Goal: Task Accomplishment & Management: Use online tool/utility

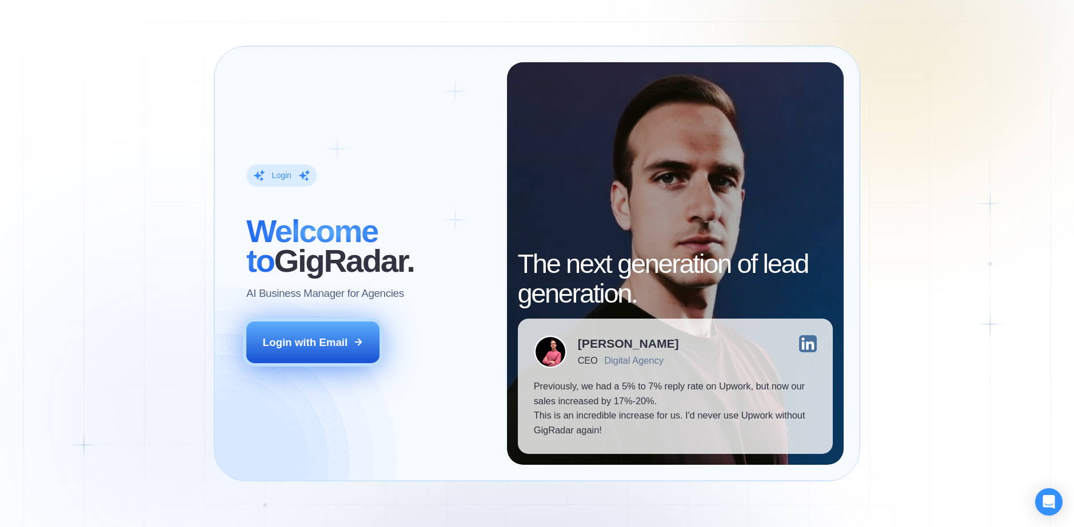
click at [337, 334] on button "Login with Email" at bounding box center [312, 343] width 133 height 42
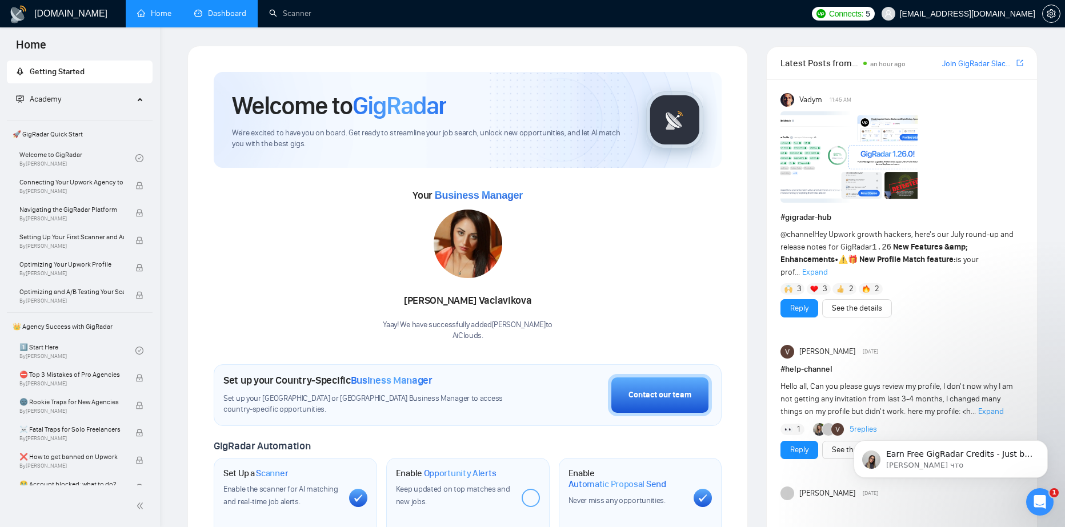
click at [223, 9] on link "Dashboard" at bounding box center [220, 14] width 52 height 10
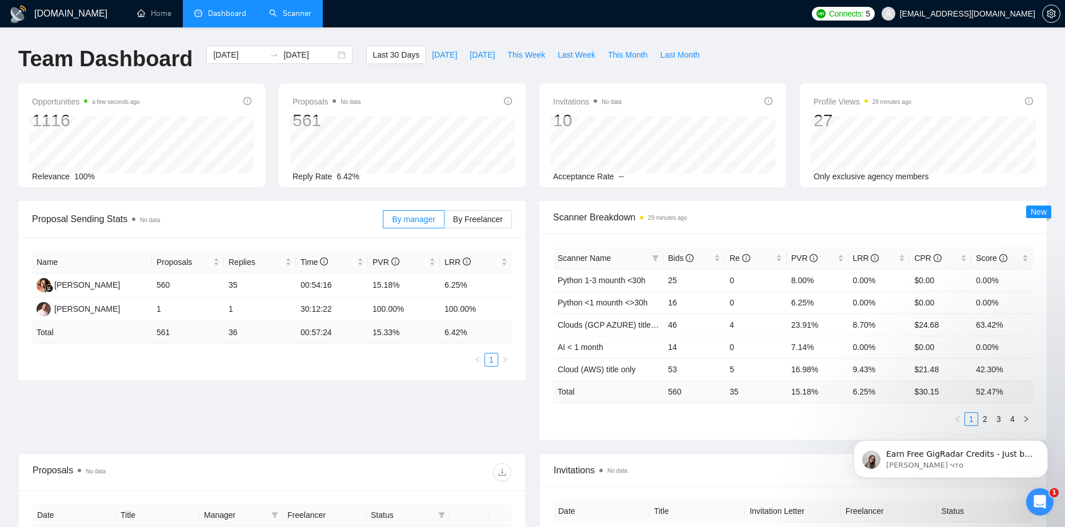
click at [278, 10] on link "Scanner" at bounding box center [290, 14] width 42 height 10
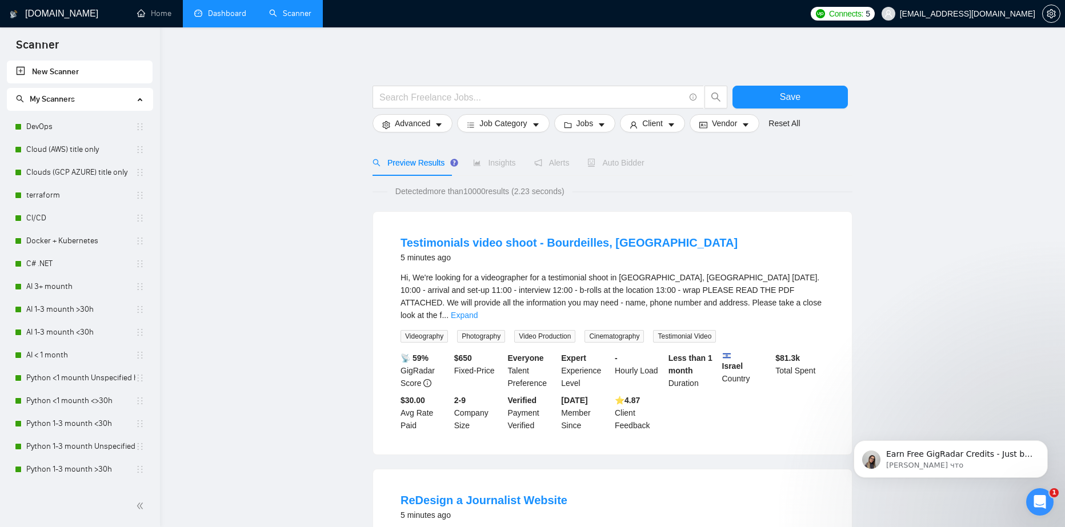
click at [235, 18] on link "Dashboard" at bounding box center [220, 14] width 52 height 10
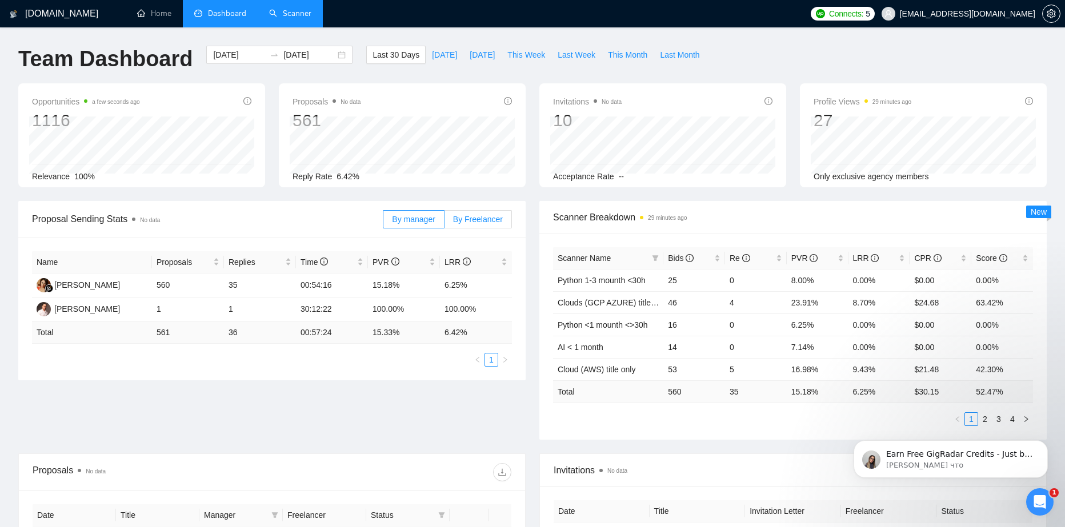
click at [471, 211] on label "By Freelancer" at bounding box center [478, 219] width 67 height 18
click at [445, 222] on input "By Freelancer" at bounding box center [445, 222] width 0 height 0
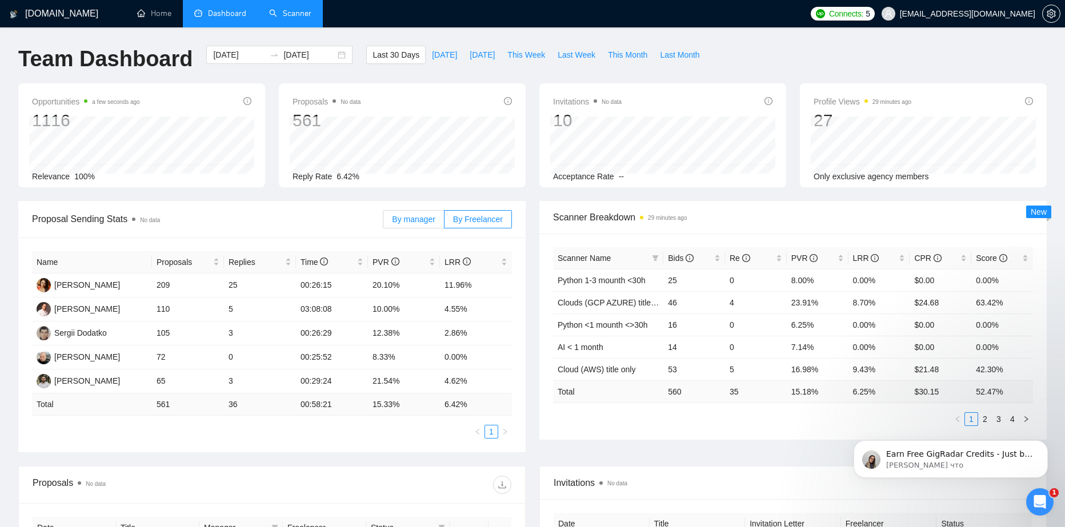
click at [421, 216] on span "By manager" at bounding box center [413, 219] width 43 height 9
click at [383, 222] on input "By manager" at bounding box center [383, 222] width 0 height 0
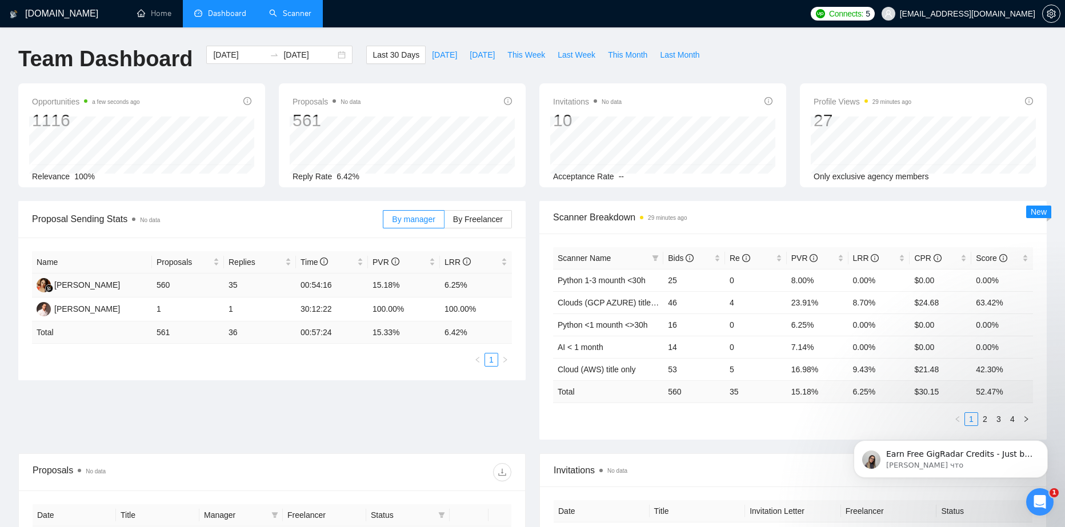
click at [351, 290] on td "00:54:16" at bounding box center [332, 286] width 72 height 24
click at [191, 294] on td "560" at bounding box center [188, 286] width 72 height 24
click at [486, 225] on label "By Freelancer" at bounding box center [478, 219] width 67 height 18
click at [445, 222] on input "By Freelancer" at bounding box center [445, 222] width 0 height 0
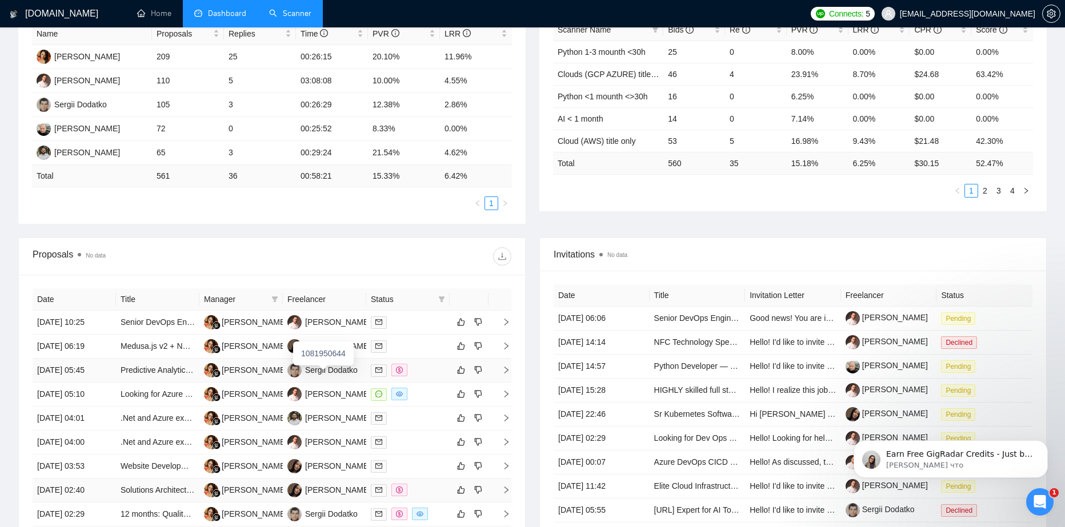
scroll to position [343, 0]
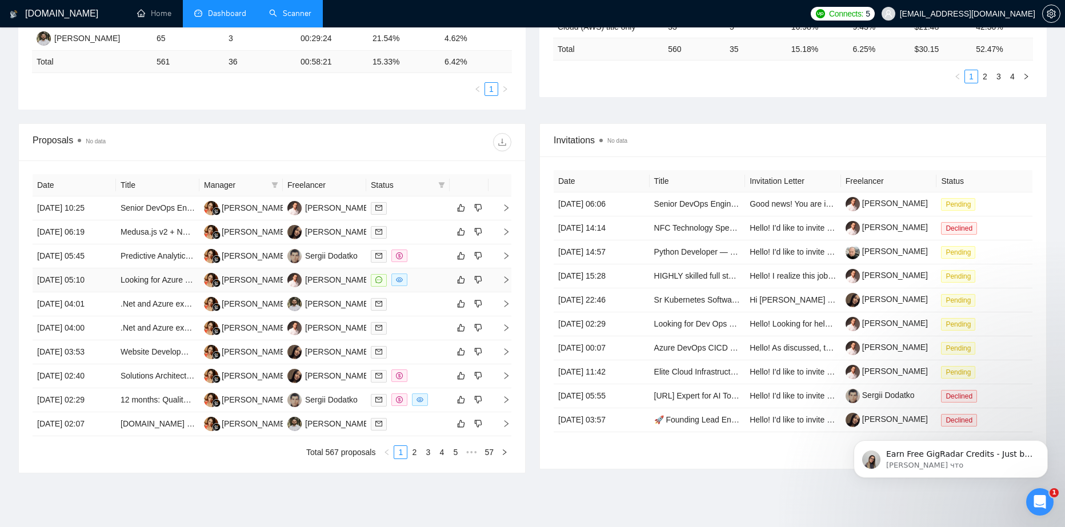
click at [421, 278] on div at bounding box center [408, 280] width 74 height 13
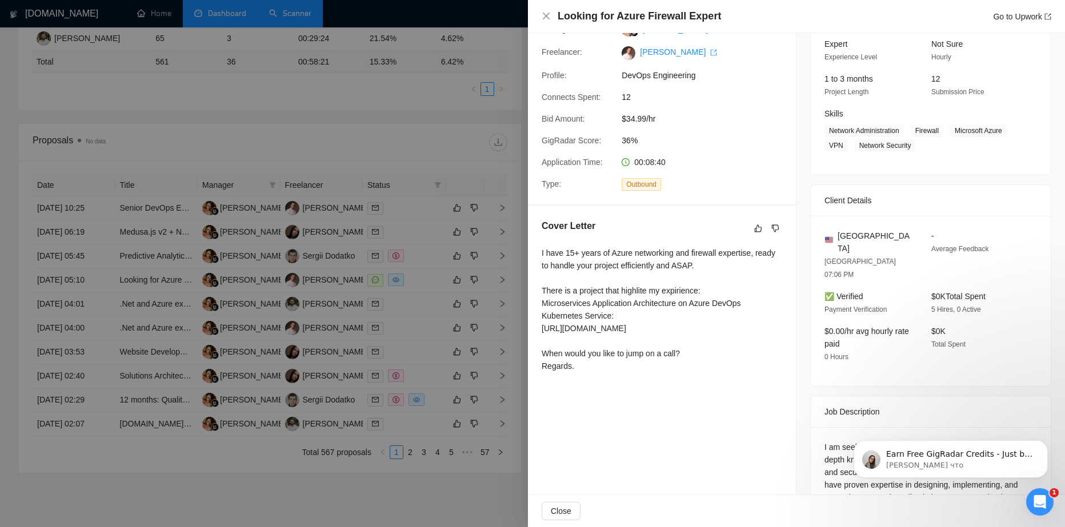
scroll to position [165, 0]
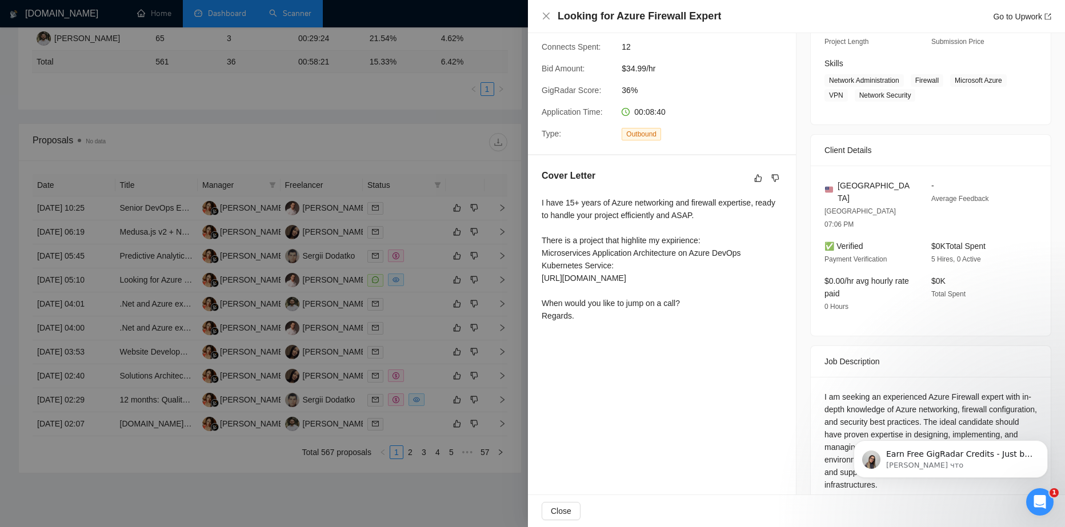
click at [395, 314] on div at bounding box center [532, 263] width 1065 height 527
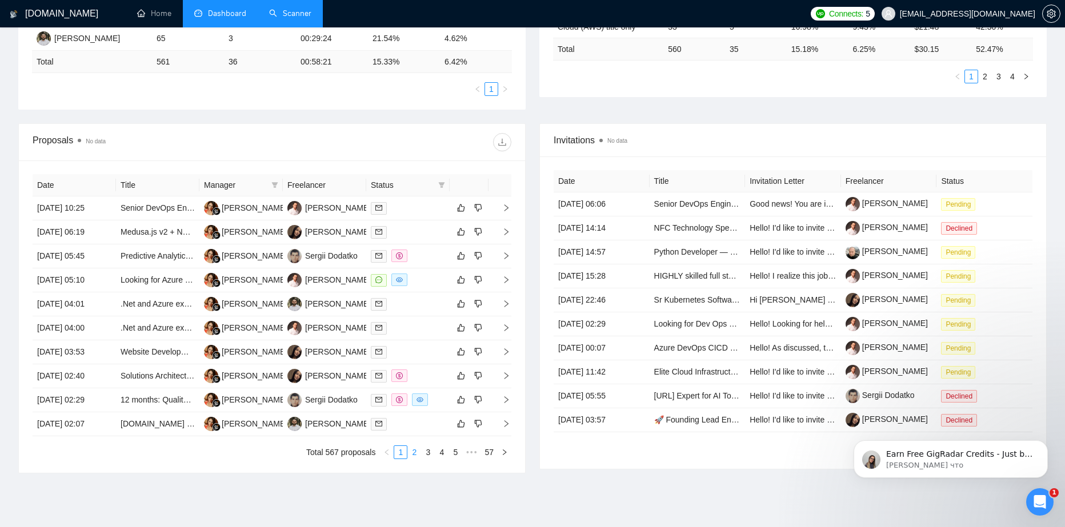
click at [413, 449] on link "2" at bounding box center [414, 452] width 13 height 13
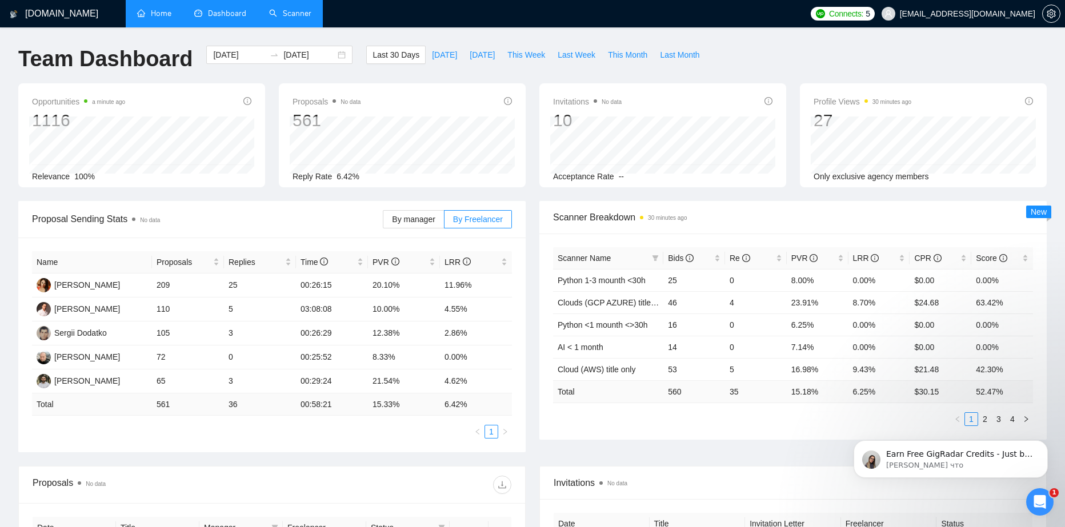
click at [159, 9] on link "Home" at bounding box center [154, 14] width 34 height 10
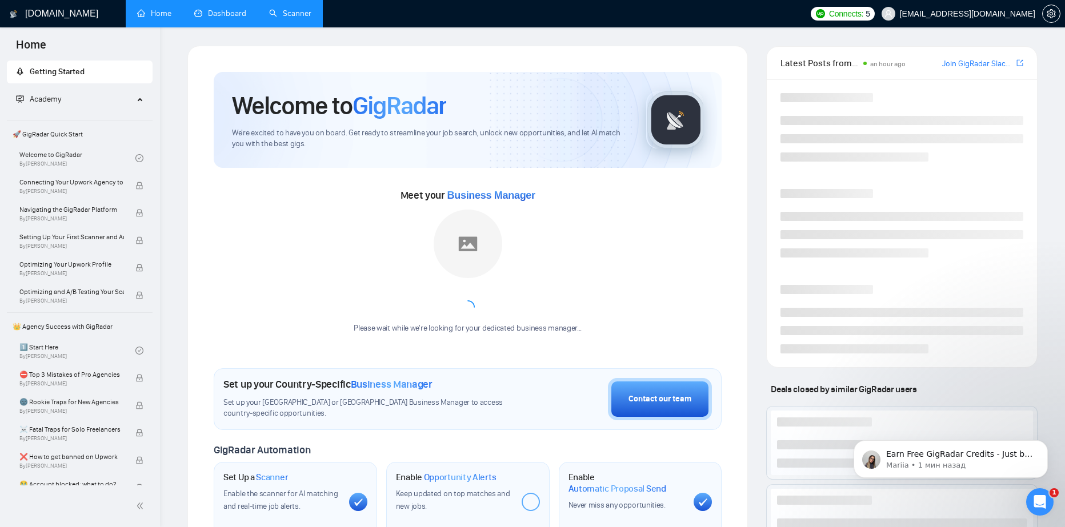
click at [269, 18] on link "Scanner" at bounding box center [290, 14] width 42 height 10
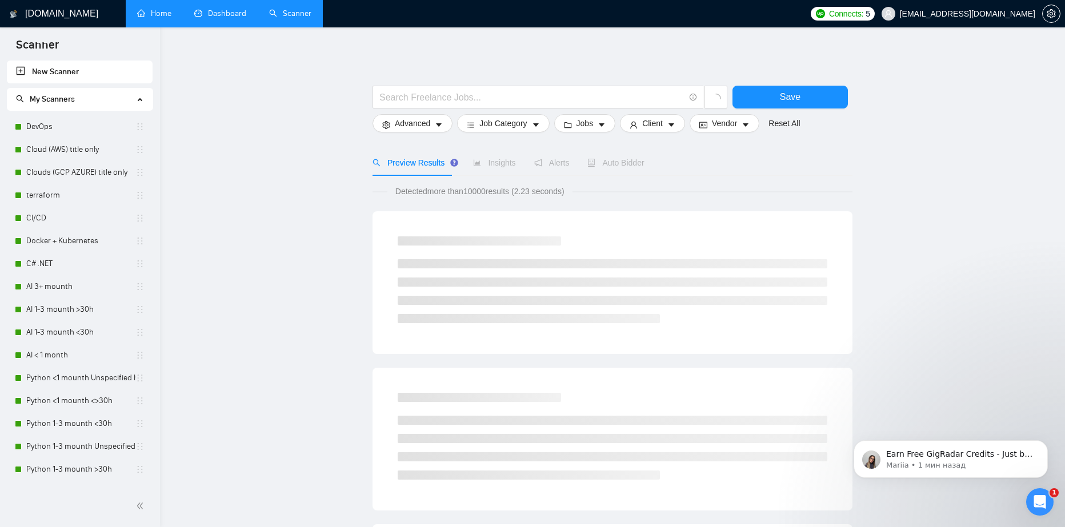
click at [214, 17] on link "Dashboard" at bounding box center [220, 14] width 52 height 10
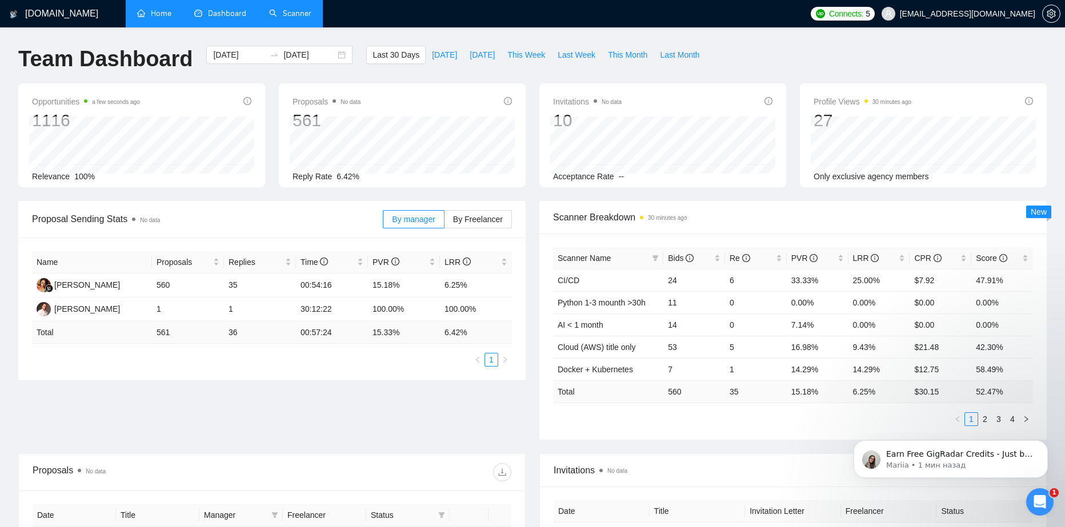
click at [155, 15] on link "Home" at bounding box center [154, 14] width 34 height 10
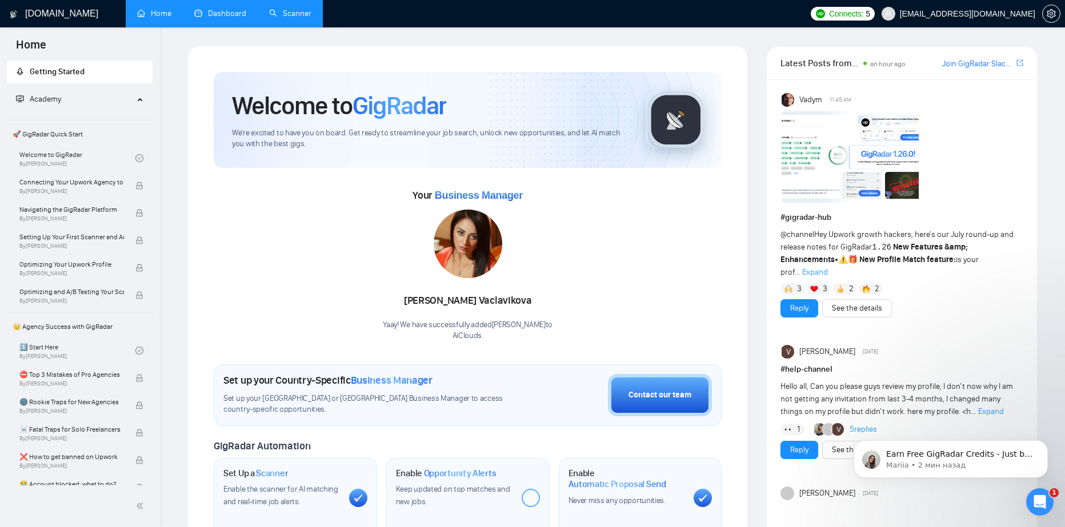
click at [240, 14] on link "Dashboard" at bounding box center [220, 14] width 52 height 10
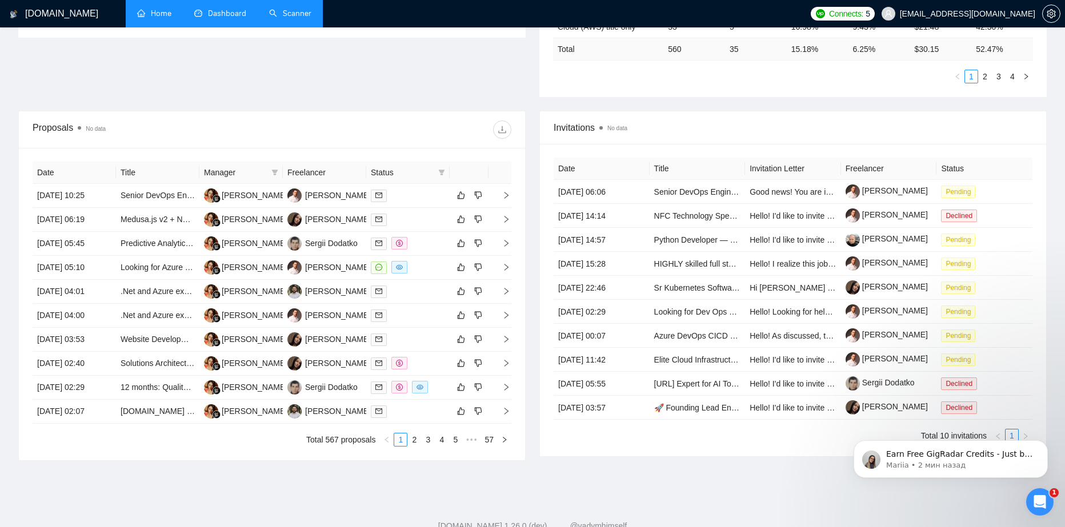
scroll to position [378, 0]
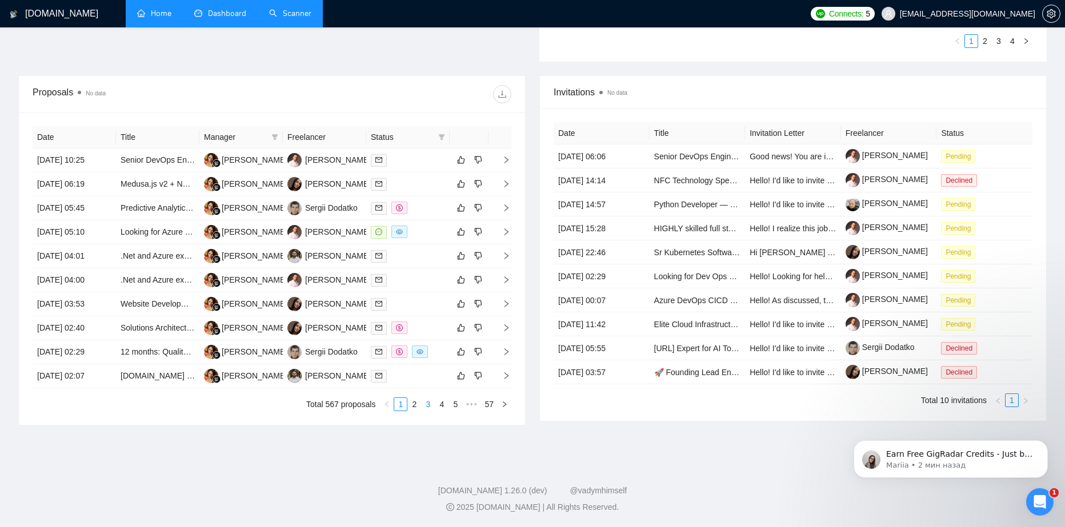
click at [424, 405] on link "3" at bounding box center [428, 404] width 13 height 13
